Goal: Information Seeking & Learning: Learn about a topic

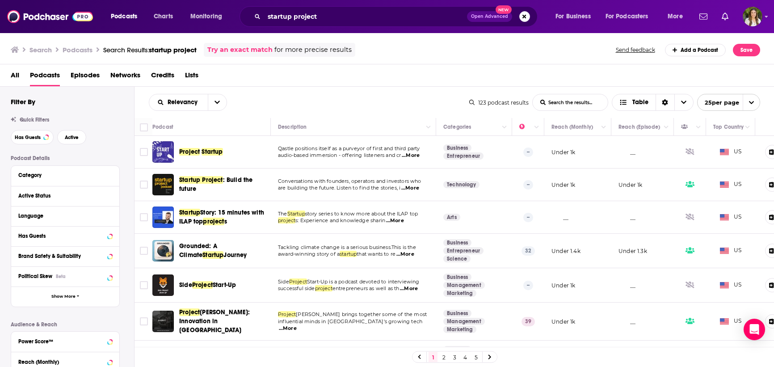
click at [216, 152] on span "Startup" at bounding box center [212, 152] width 21 height 8
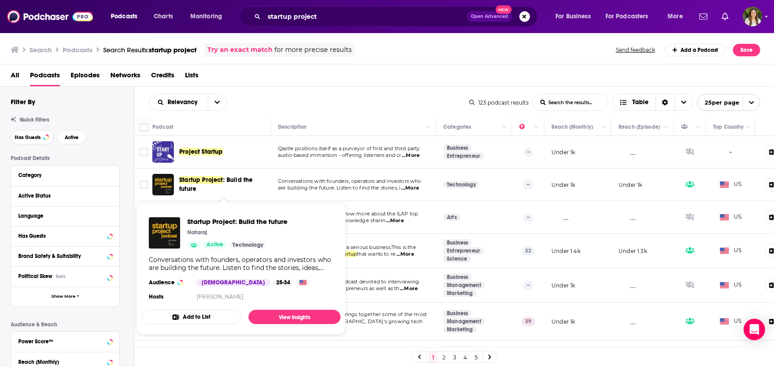
click at [228, 186] on span "Startup Project : Build the future" at bounding box center [223, 185] width 89 height 18
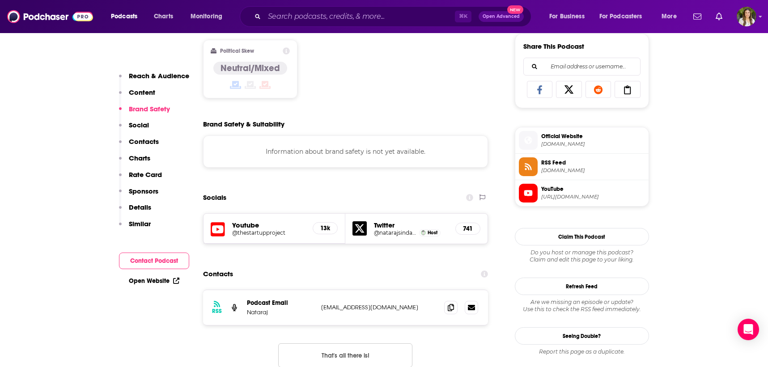
scroll to position [565, 0]
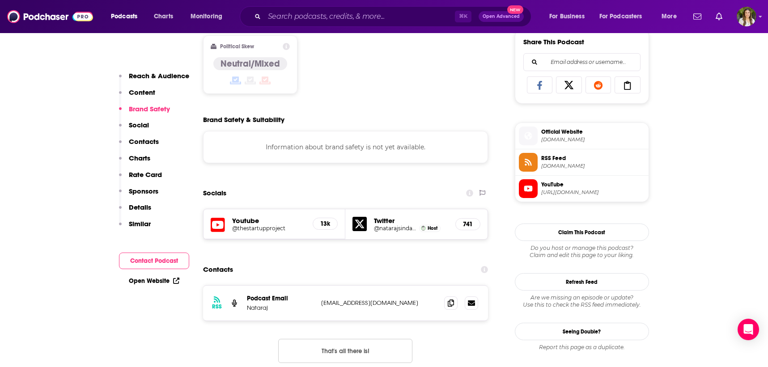
click at [250, 223] on h5 "Youtube" at bounding box center [269, 220] width 74 height 8
click at [330, 226] on div "13k" at bounding box center [325, 224] width 25 height 12
click at [352, 230] on icon at bounding box center [359, 224] width 14 height 14
click at [325, 228] on div "13k" at bounding box center [325, 224] width 25 height 12
click at [243, 228] on h5 "@thestartupproject" at bounding box center [269, 228] width 74 height 7
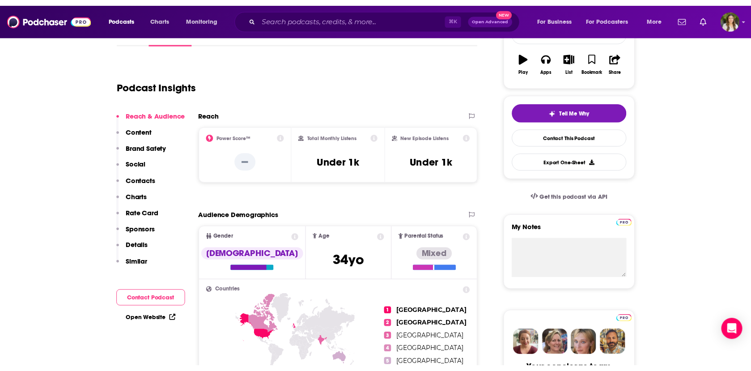
scroll to position [0, 0]
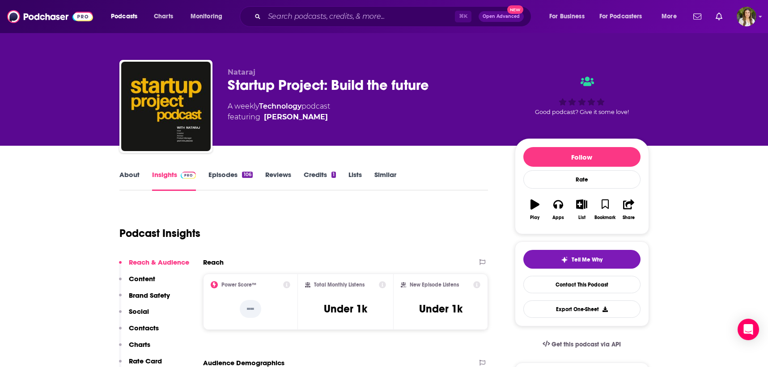
click at [228, 182] on link "Episodes 106" at bounding box center [230, 180] width 44 height 21
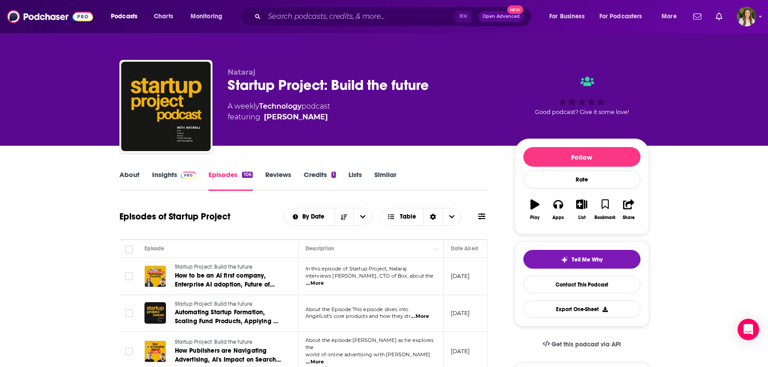
click at [133, 180] on link "About" at bounding box center [129, 180] width 20 height 21
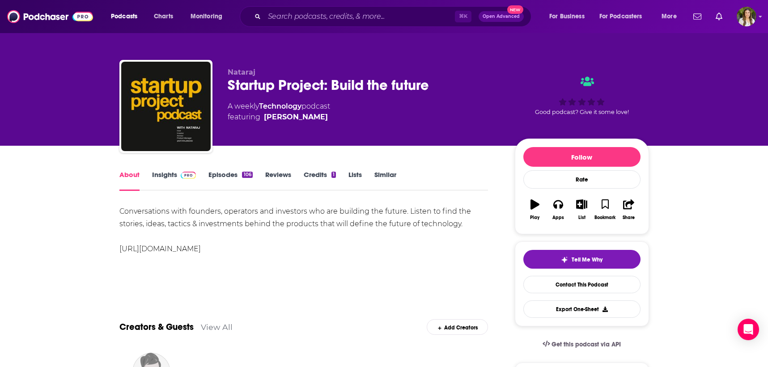
click at [314, 182] on link "Credits 1" at bounding box center [320, 180] width 32 height 21
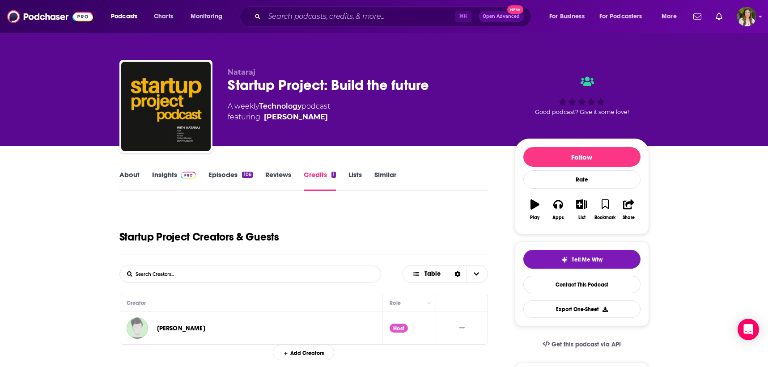
drag, startPoint x: 136, startPoint y: 173, endPoint x: 295, endPoint y: 90, distance: 179.2
